Goal: Transaction & Acquisition: Purchase product/service

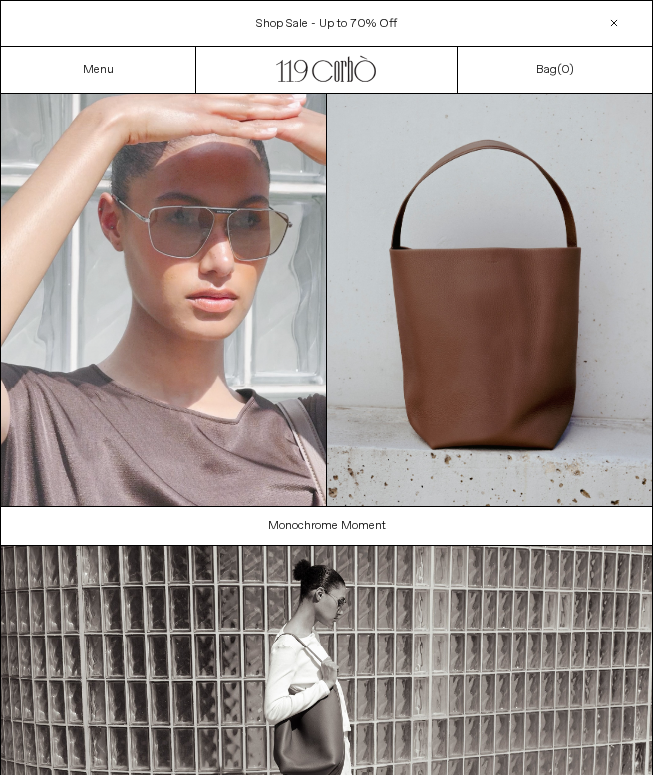
click at [159, 71] on div "Close dialog JOIN OUR MAILING LIST Subscribe to receive 10% off your first purc…" at bounding box center [326, 387] width 653 height 775
click at [122, 71] on div "Menu" at bounding box center [98, 70] width 195 height 46
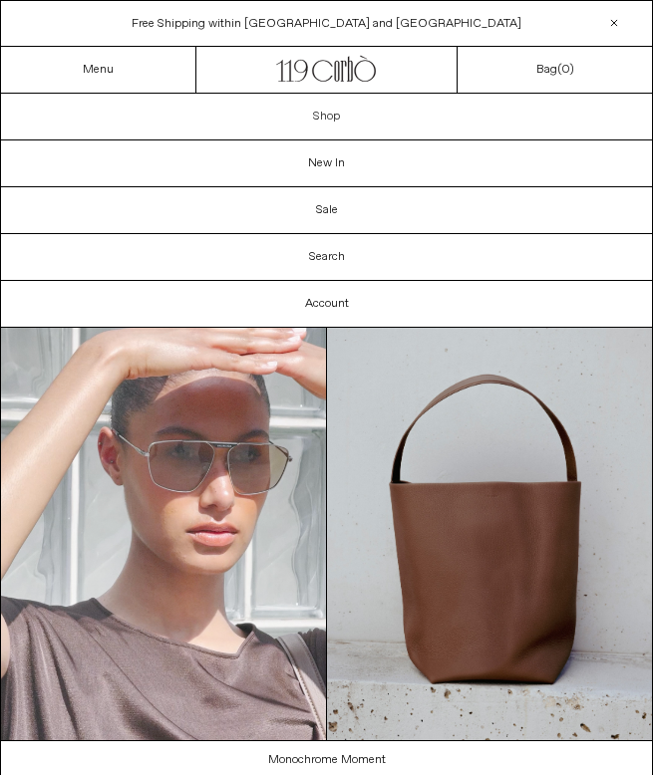
click at [330, 118] on link "Shop" at bounding box center [326, 117] width 651 height 46
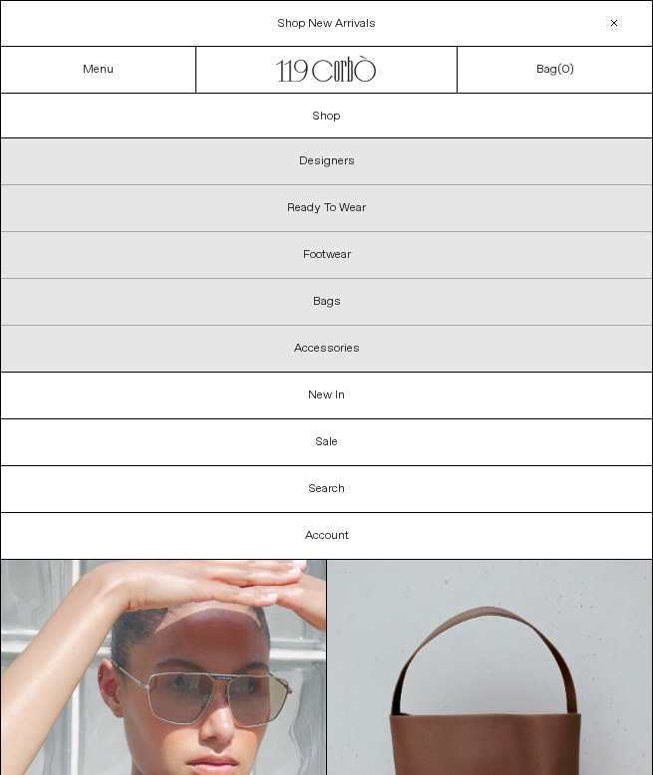
click at [348, 256] on p "Footwear" at bounding box center [326, 255] width 651 height 47
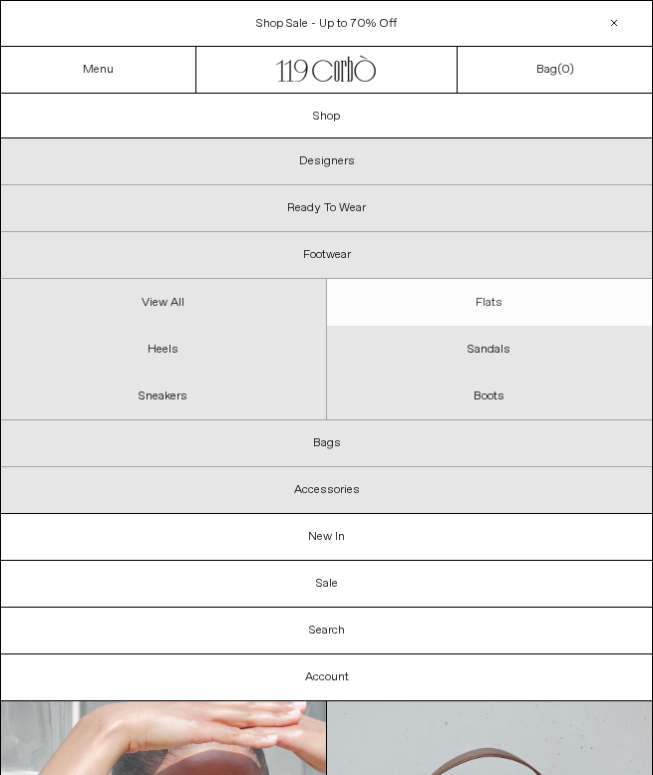
click at [481, 292] on link "Flats" at bounding box center [490, 302] width 326 height 47
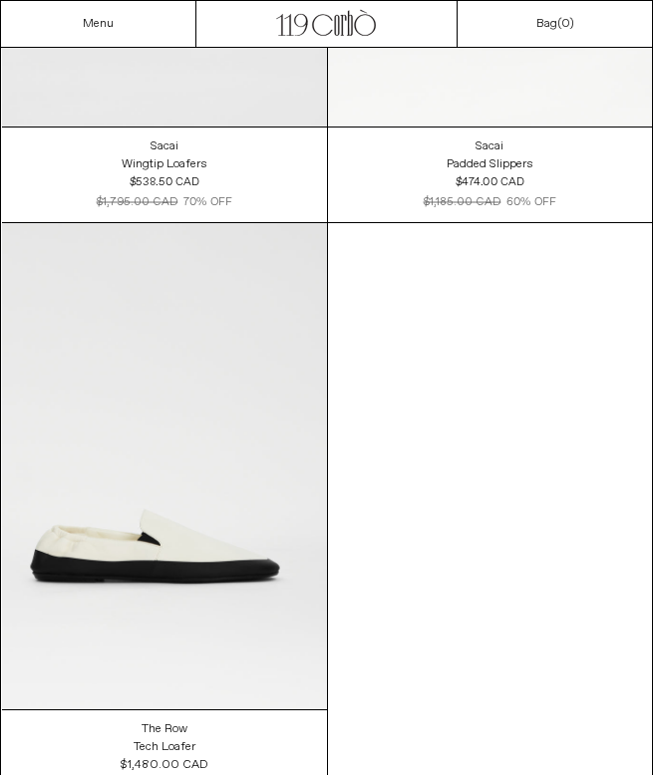
scroll to position [3416, 0]
